Goal: Navigation & Orientation: Find specific page/section

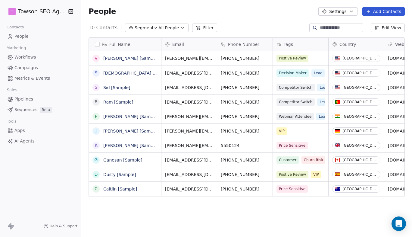
scroll to position [203, 326]
